Goal: Check status: Check status

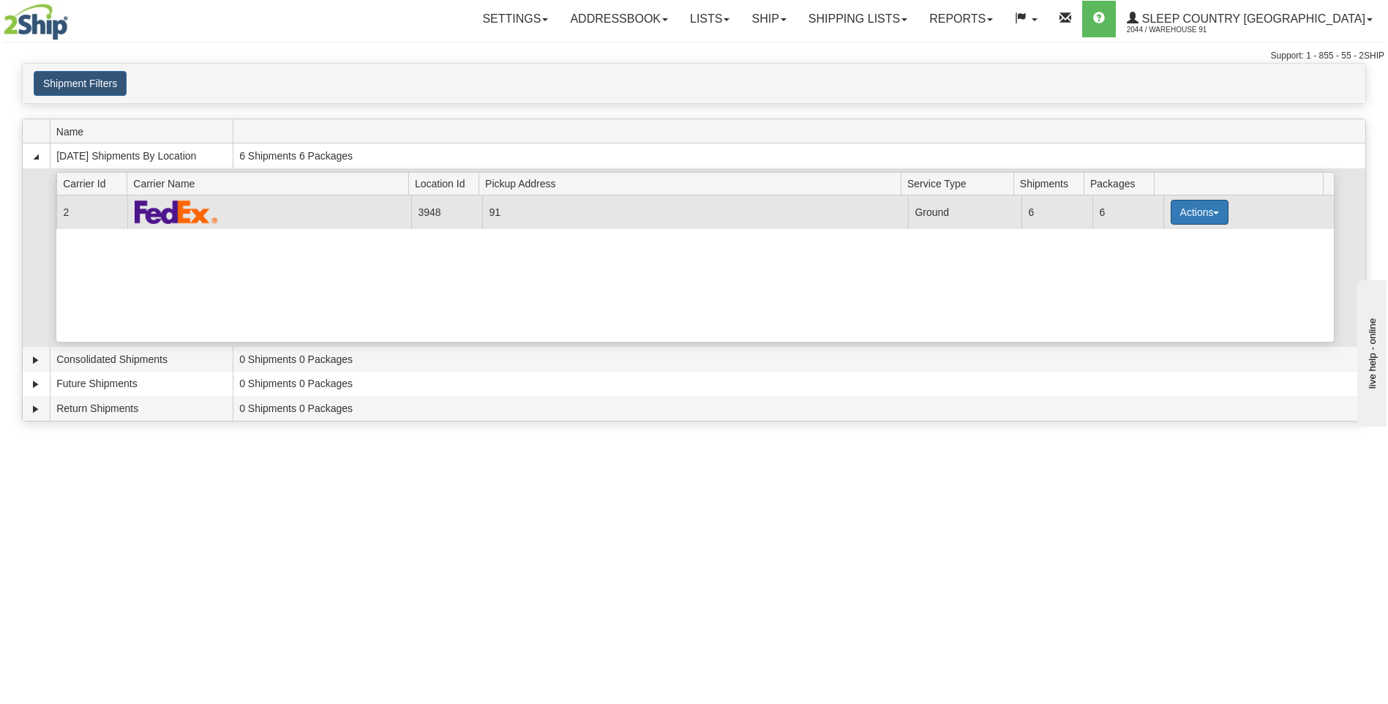
click at [1213, 214] on span "button" at bounding box center [1216, 212] width 6 height 3
click at [863, 205] on td "91" at bounding box center [695, 211] width 426 height 33
click at [917, 196] on td "Ground" at bounding box center [964, 211] width 113 height 33
click at [895, 214] on td "91" at bounding box center [695, 211] width 426 height 33
click at [1189, 214] on button "Actions" at bounding box center [1199, 212] width 59 height 25
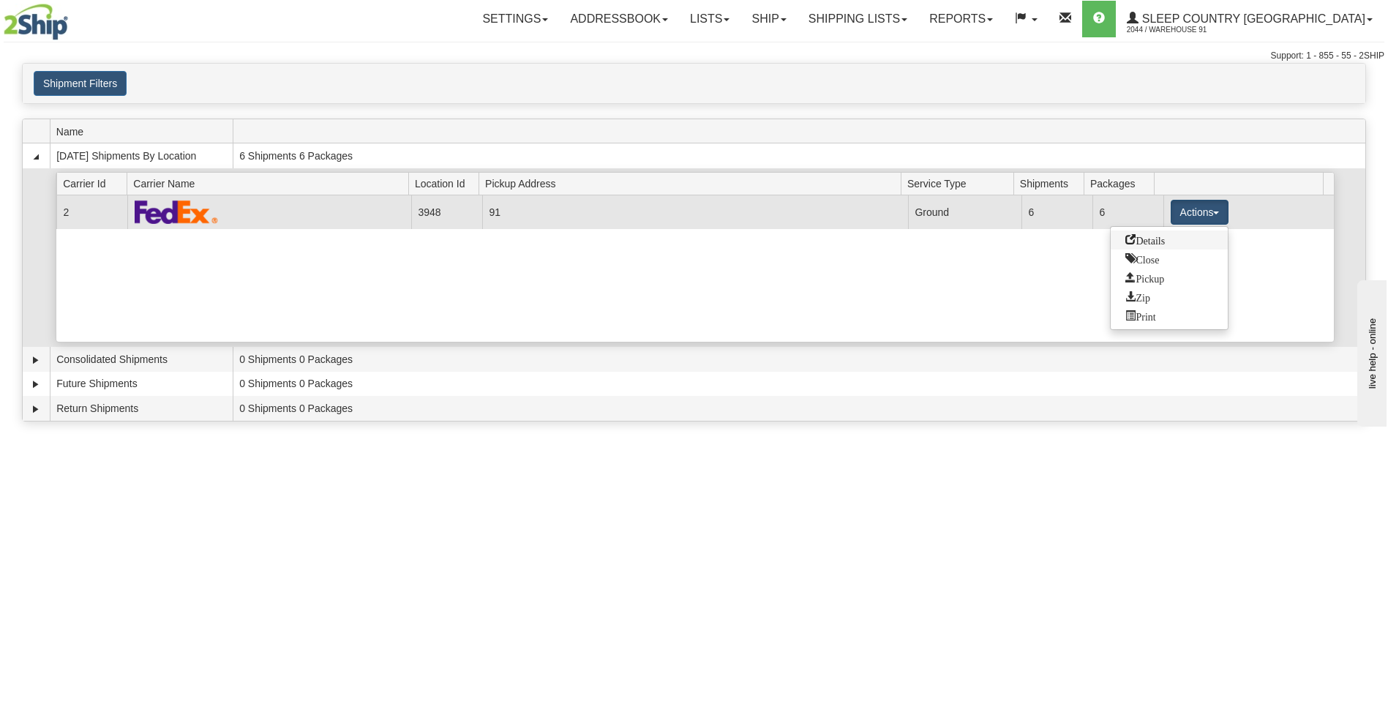
click at [1169, 242] on link "Details" at bounding box center [1168, 239] width 117 height 19
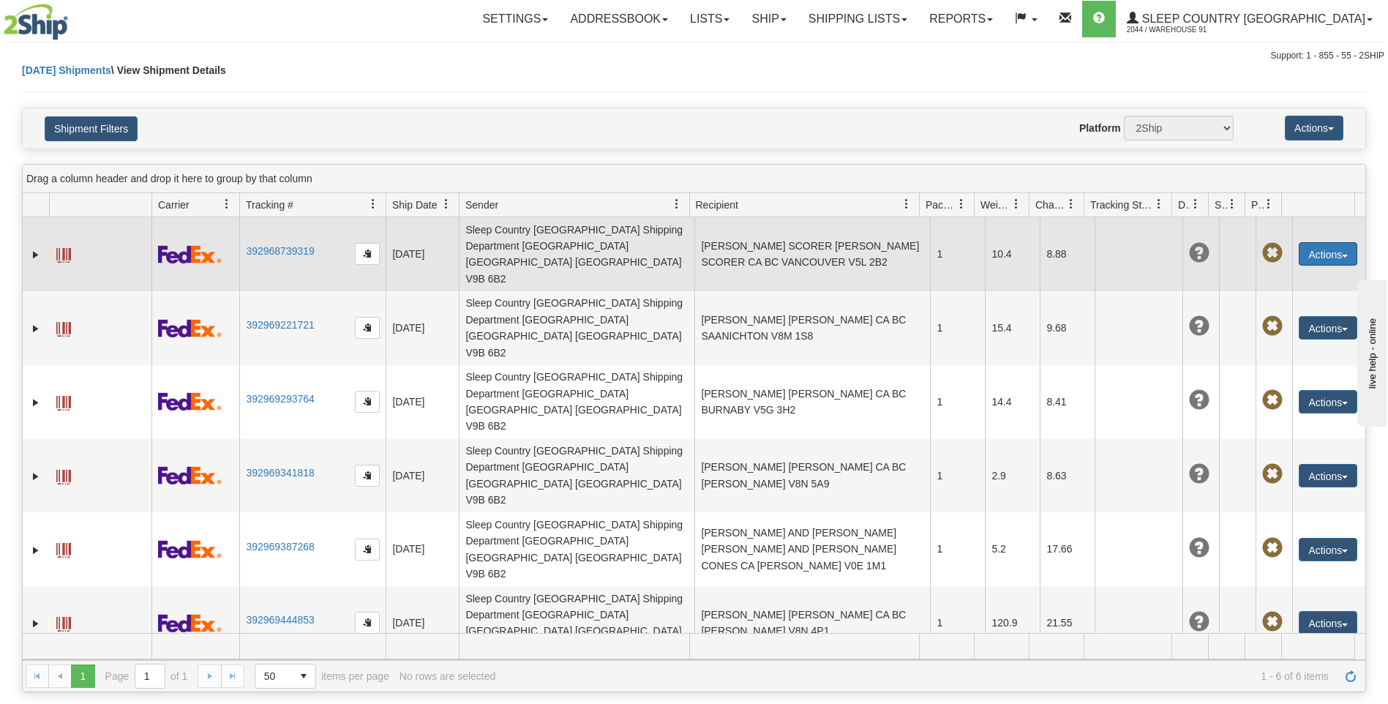
click at [1330, 242] on button "Actions" at bounding box center [1327, 253] width 59 height 23
click at [67, 248] on span at bounding box center [63, 255] width 15 height 15
